Goal: Task Accomplishment & Management: Complete application form

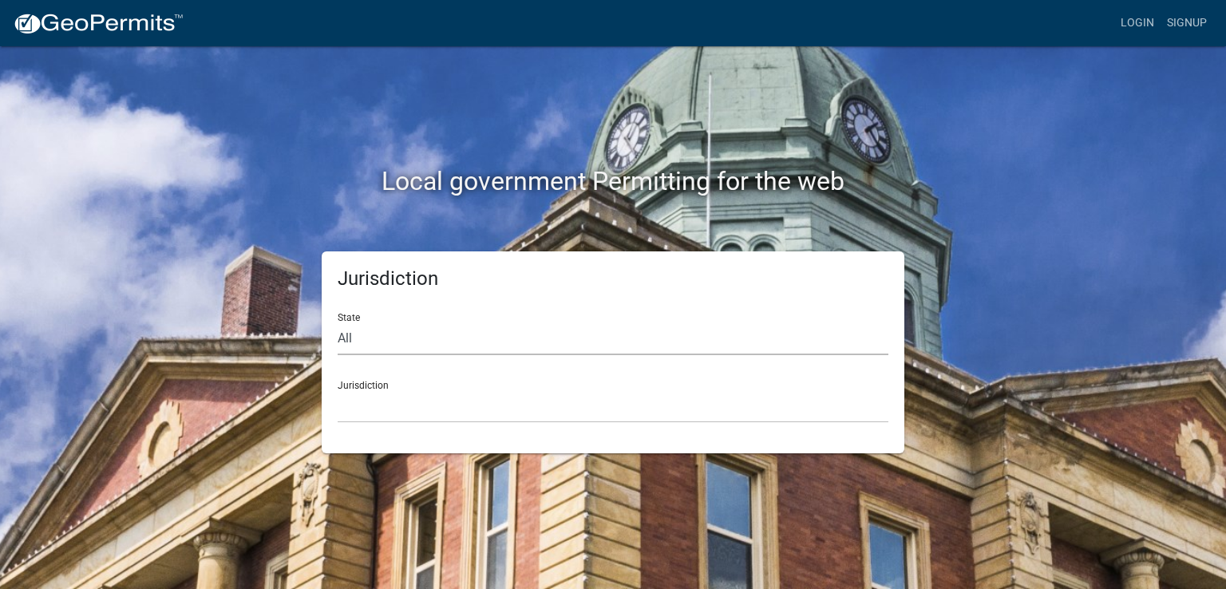
click at [361, 341] on select "All [US_STATE] [US_STATE] [US_STATE] [US_STATE] [US_STATE] [US_STATE] [US_STATE…" at bounding box center [613, 338] width 551 height 33
select select "[US_STATE]"
click at [338, 322] on select "All [US_STATE] [US_STATE] [US_STATE] [US_STATE] [US_STATE] [US_STATE] [US_STATE…" at bounding box center [613, 338] width 551 height 33
click at [382, 403] on select "City of [GEOGRAPHIC_DATA], [US_STATE] City of [GEOGRAPHIC_DATA], [US_STATE] Cit…" at bounding box center [613, 406] width 551 height 33
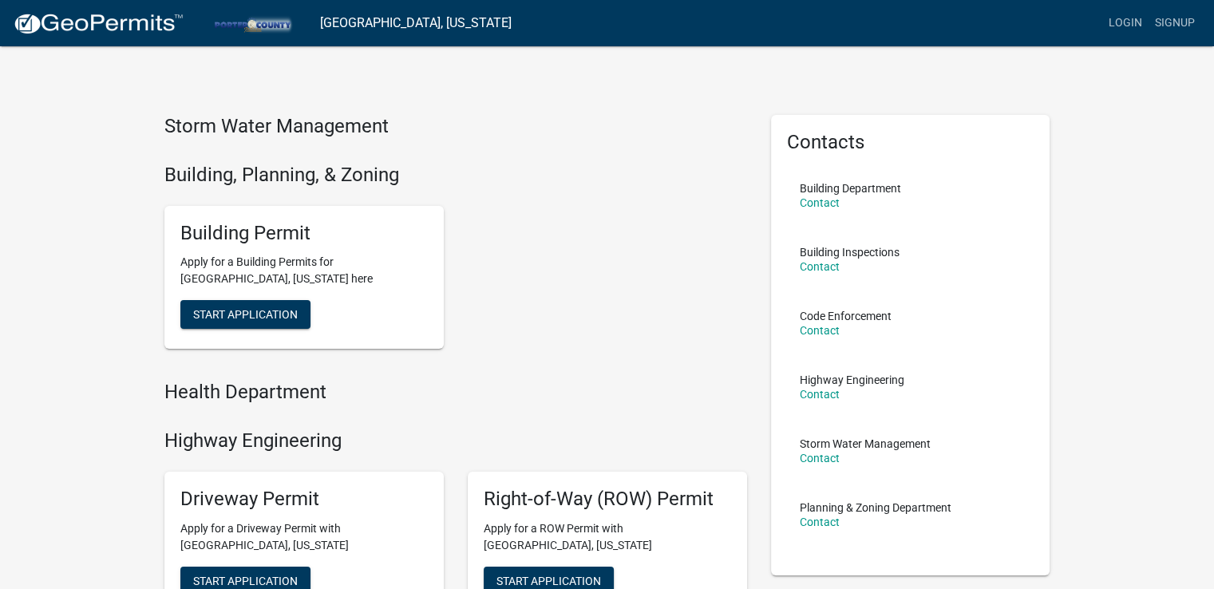
scroll to position [80, 0]
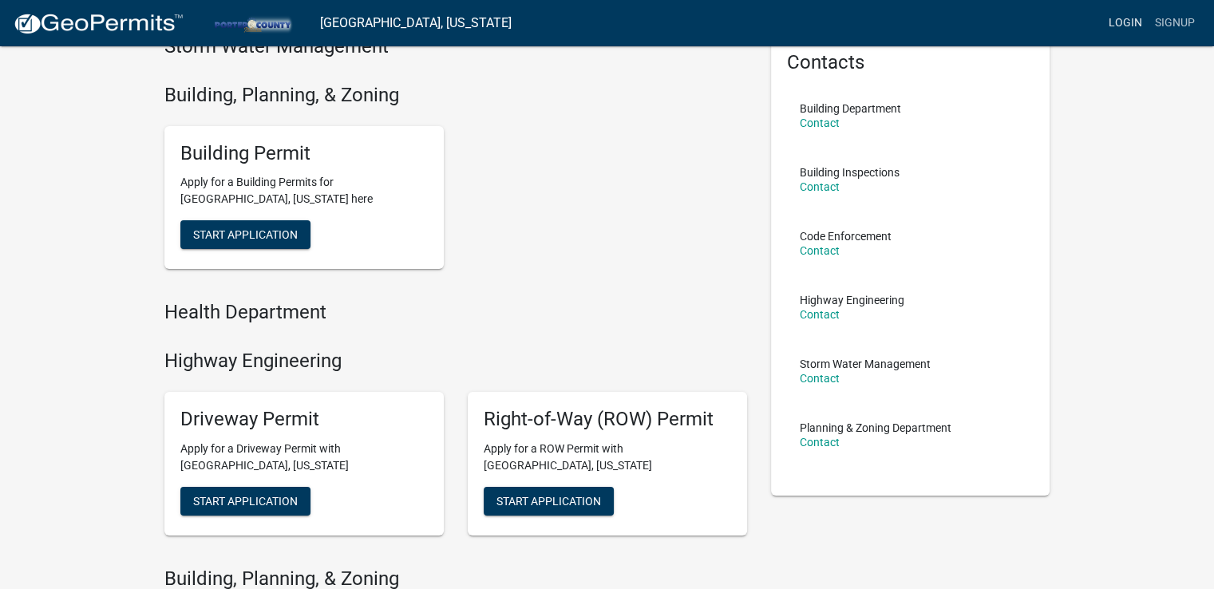
click at [1121, 14] on link "Login" at bounding box center [1125, 23] width 46 height 30
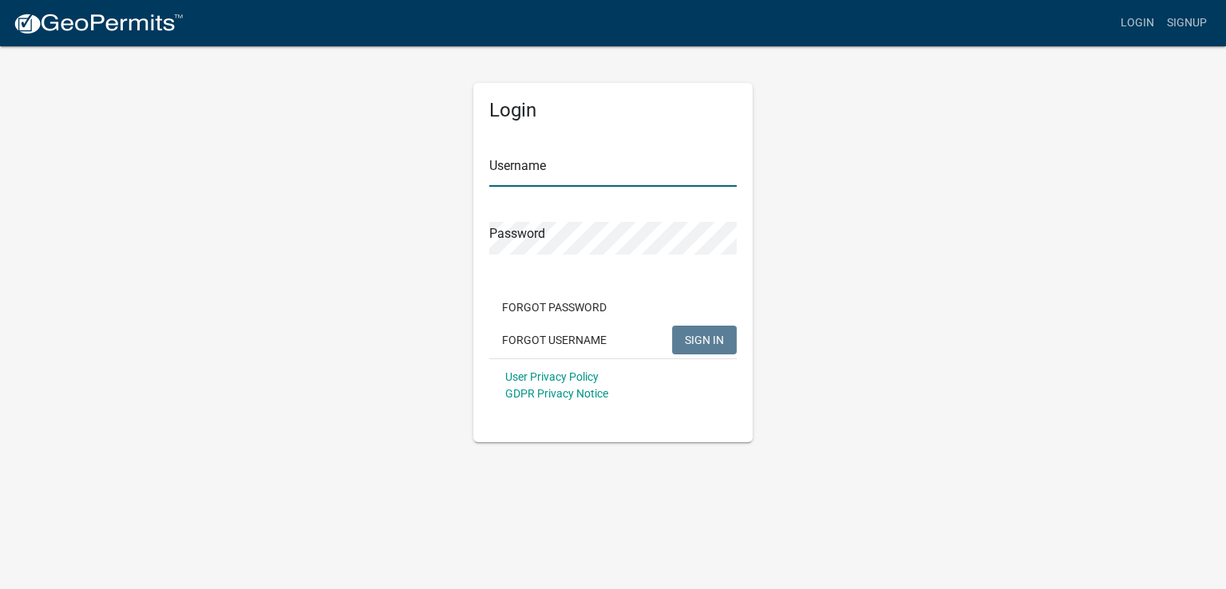
click at [520, 170] on input "Username" at bounding box center [612, 170] width 247 height 33
type input "ACR2013"
click at [702, 338] on span "SIGN IN" at bounding box center [704, 339] width 39 height 13
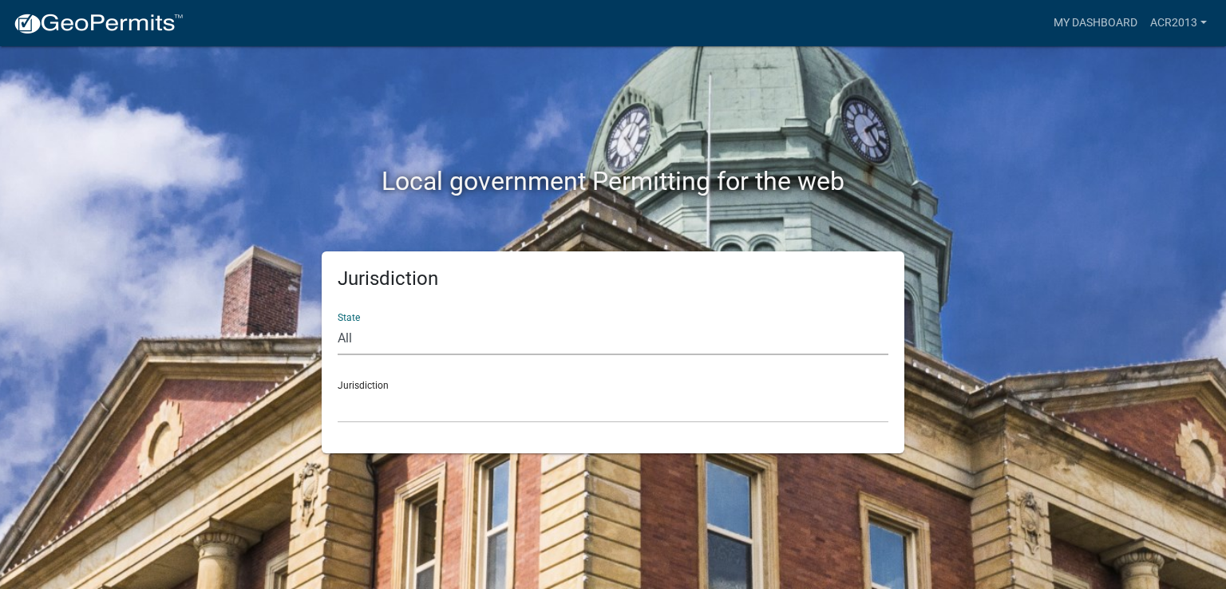
click at [375, 326] on select "All [US_STATE] [US_STATE] [US_STATE] [US_STATE] [US_STATE] [US_STATE] [US_STATE…" at bounding box center [613, 338] width 551 height 33
select select "[US_STATE]"
click at [338, 322] on select "All [US_STATE] [US_STATE] [US_STATE] [US_STATE] [US_STATE] [US_STATE] [US_STATE…" at bounding box center [613, 338] width 551 height 33
click at [385, 415] on select "City of [GEOGRAPHIC_DATA], [US_STATE] City of [GEOGRAPHIC_DATA], [US_STATE] Cit…" at bounding box center [613, 406] width 551 height 33
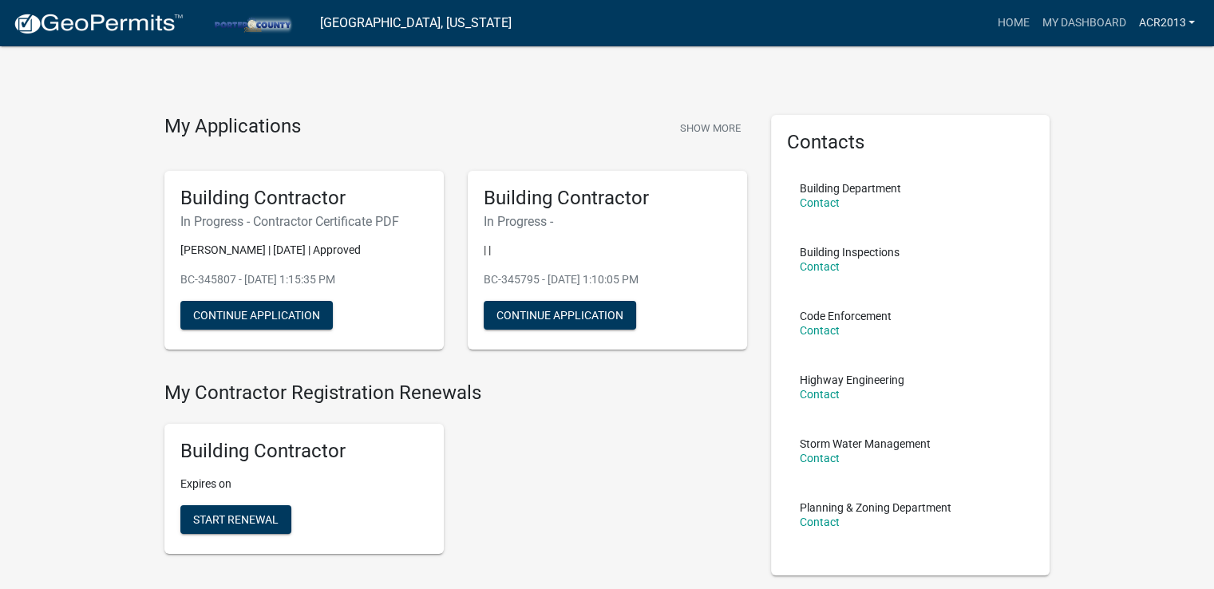
click at [1188, 21] on link "ACR2013" at bounding box center [1166, 23] width 69 height 30
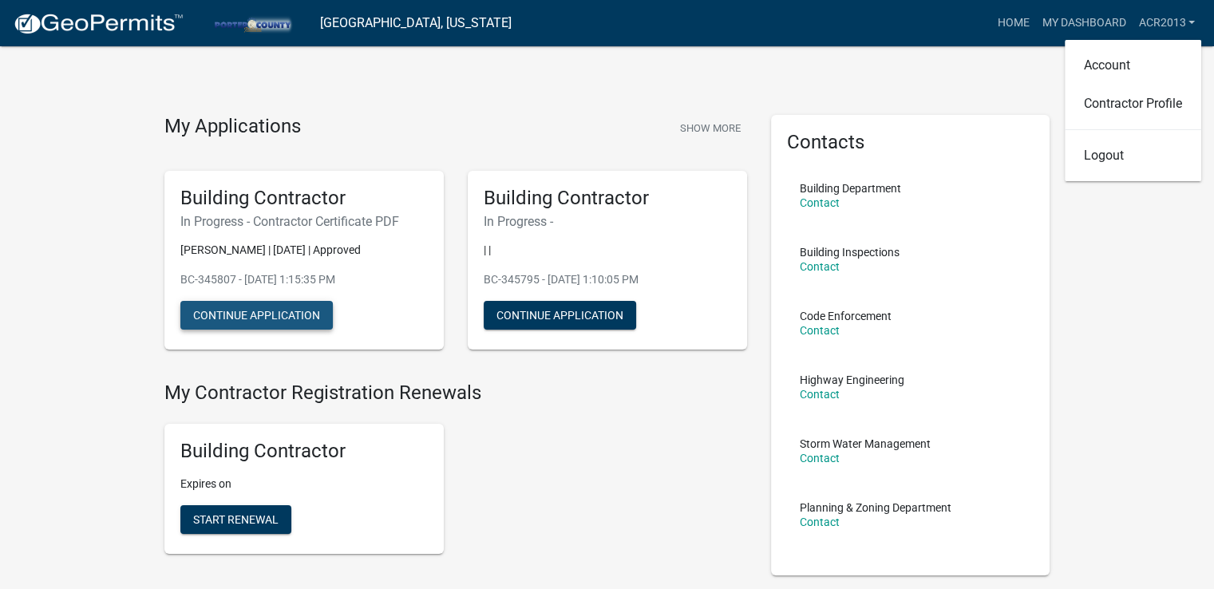
click at [284, 316] on button "Continue Application" at bounding box center [256, 315] width 152 height 29
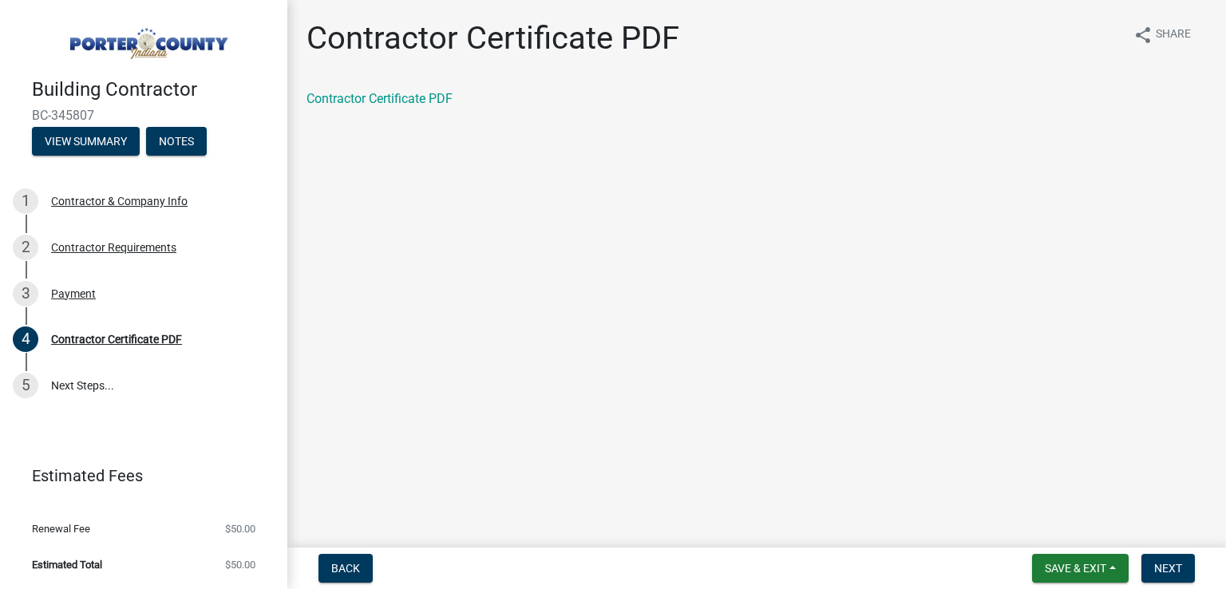
click at [370, 148] on main "Contractor Certificate PDF share Share Contractor Certificate PDF" at bounding box center [756, 270] width 939 height 541
click at [386, 106] on link "Contractor Certificate PDF" at bounding box center [379, 98] width 146 height 15
click at [159, 245] on div "Contractor Requirements" at bounding box center [113, 247] width 125 height 11
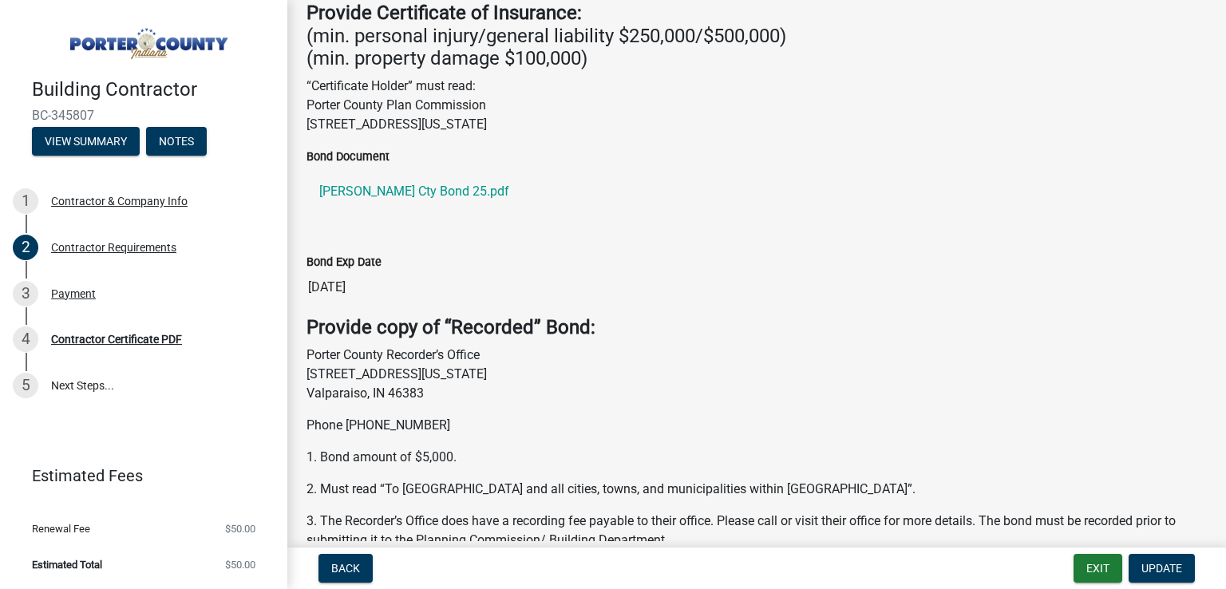
scroll to position [619, 0]
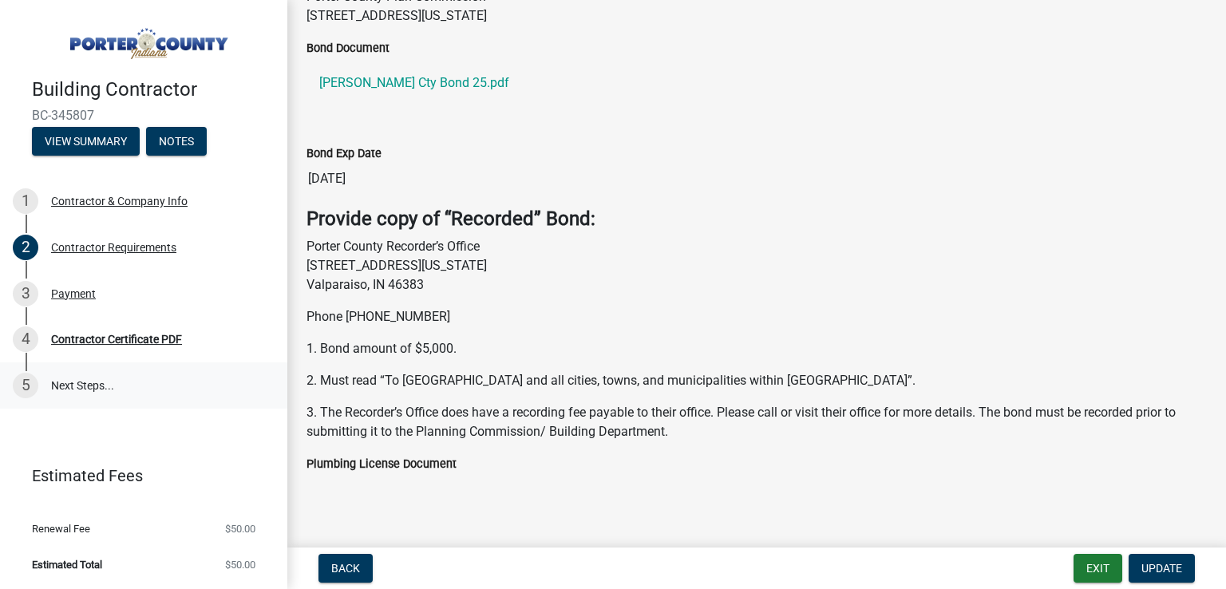
click at [95, 384] on link "5 Next Steps..." at bounding box center [143, 385] width 287 height 46
click at [102, 140] on button "View Summary" at bounding box center [86, 141] width 108 height 29
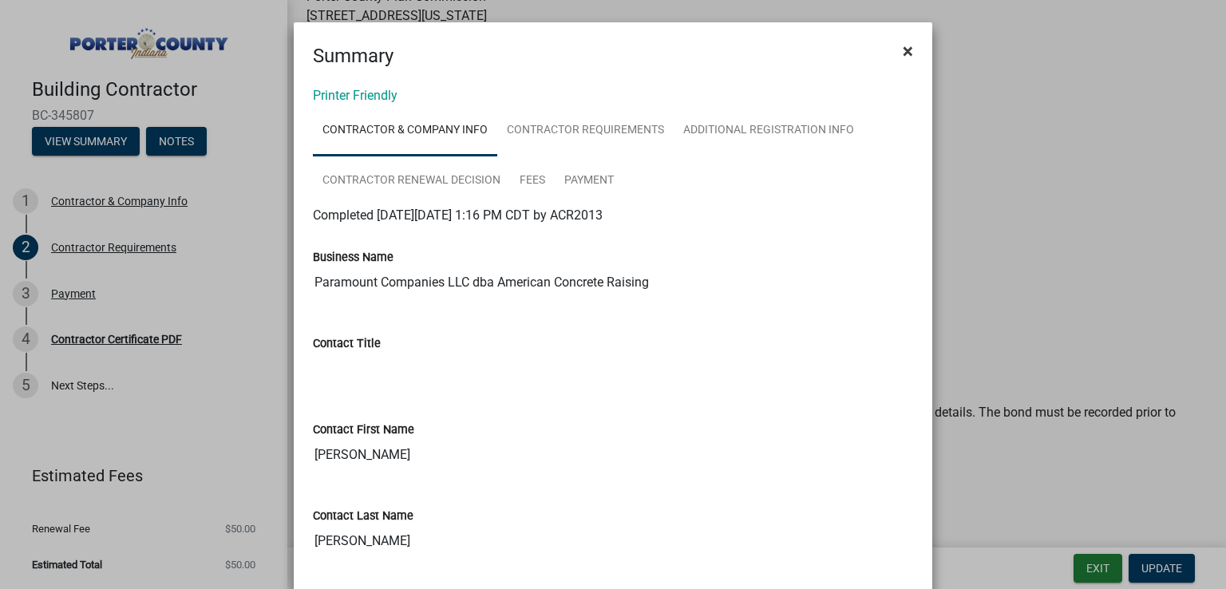
click at [903, 50] on span "×" at bounding box center [908, 51] width 10 height 22
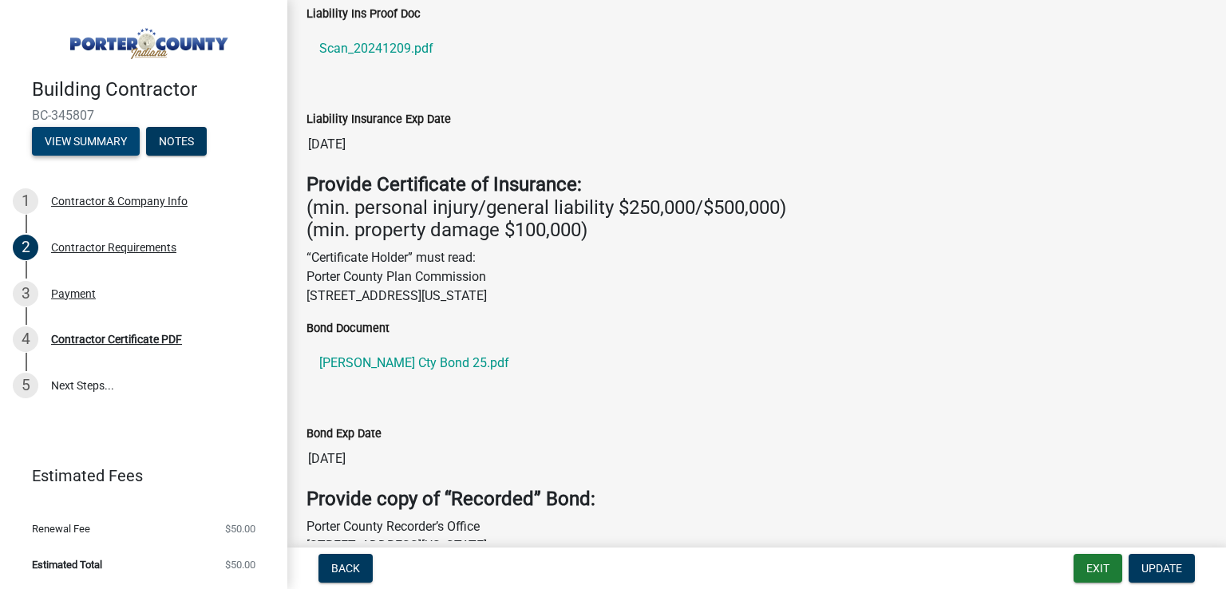
scroll to position [0, 0]
